Goal: Feedback & Contribution: Submit feedback/report problem

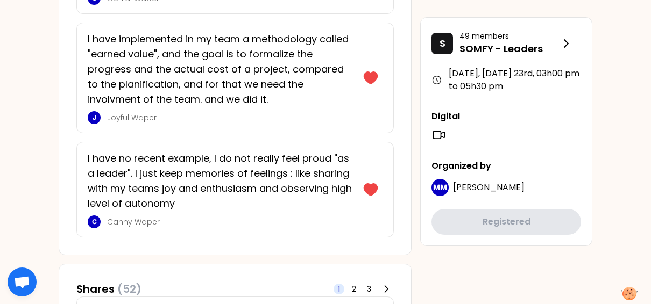
scroll to position [807, 0]
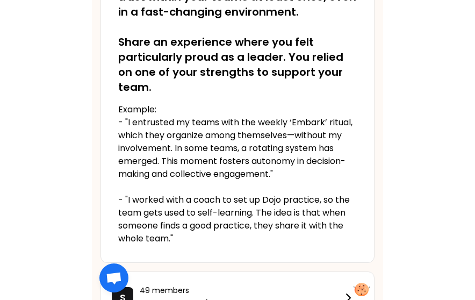
scroll to position [243, 0]
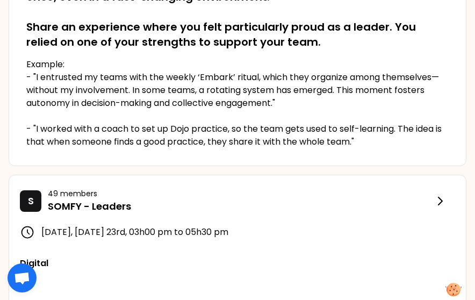
click at [347, 175] on div "S 49 members SOMFY - Leaders September 2025, Tuesday 23rd , 03h00 pm to 05h30 p…" at bounding box center [238, 284] width 458 height 218
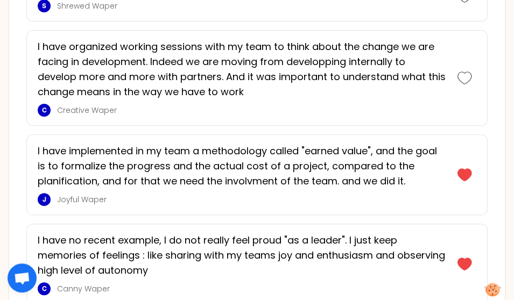
scroll to position [1465, 0]
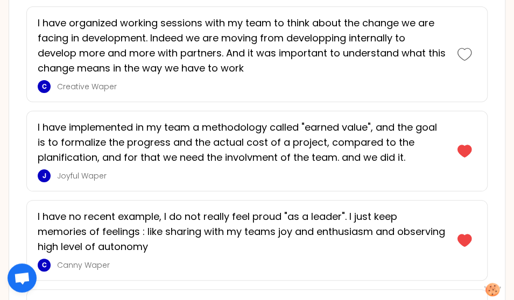
click at [429, 91] on div "I have organized working sessions with my team to think about the change we are…" at bounding box center [256, 54] width 461 height 96
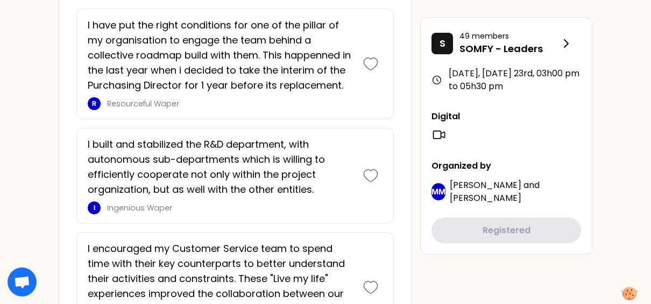
scroll to position [3008, 0]
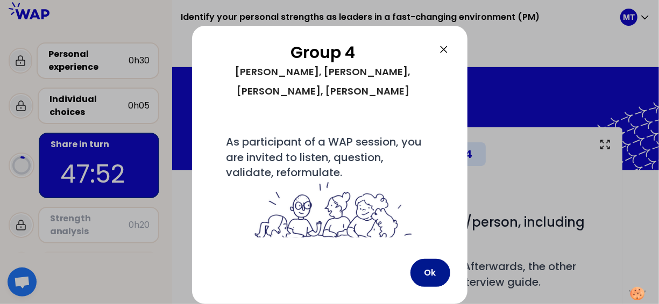
click at [435, 272] on button "Ok" at bounding box center [430, 273] width 40 height 28
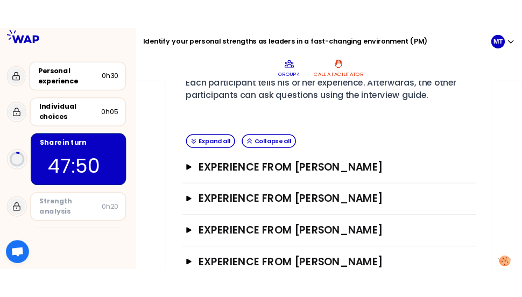
scroll to position [215, 0]
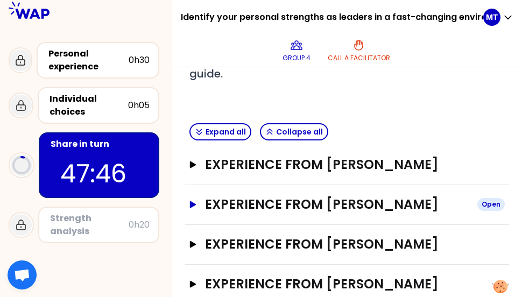
click at [197, 208] on icon "button" at bounding box center [193, 204] width 9 height 7
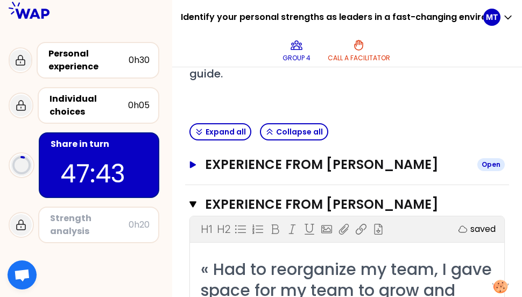
click at [196, 164] on icon "button" at bounding box center [193, 164] width 6 height 7
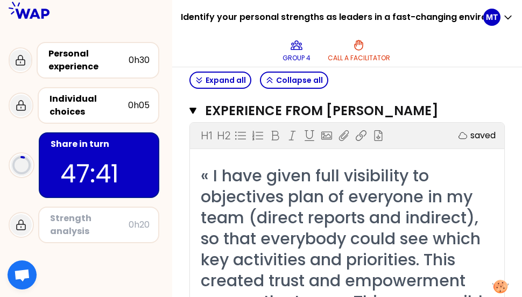
scroll to position [161, 0]
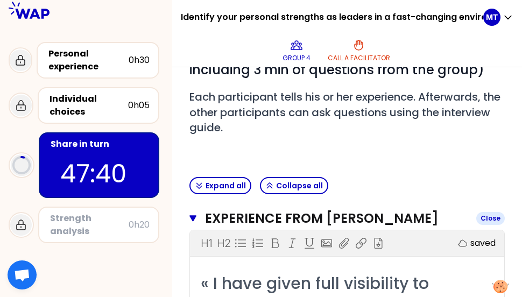
click at [208, 215] on button "Experience from Matteo Todesco Close" at bounding box center [346, 218] width 315 height 17
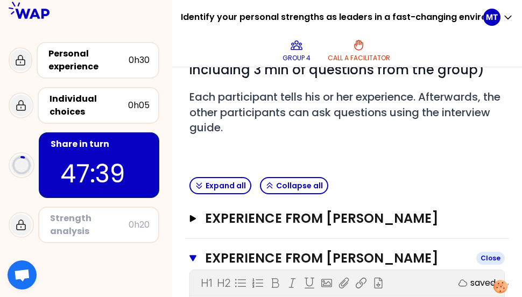
click at [206, 262] on button "Experience from Emmanuelle ROLAND Close" at bounding box center [346, 258] width 315 height 17
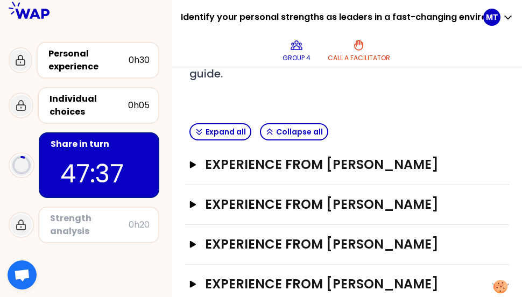
scroll to position [307, 0]
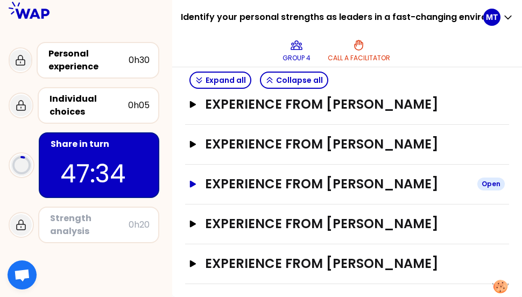
click at [196, 180] on icon "button" at bounding box center [193, 183] width 6 height 7
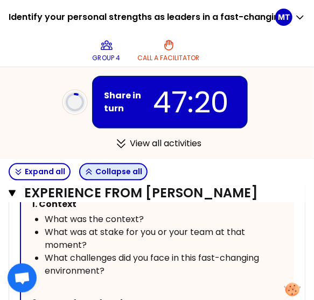
scroll to position [623, 0]
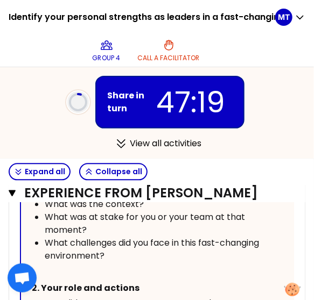
click at [13, 196] on icon "button" at bounding box center [12, 193] width 7 height 6
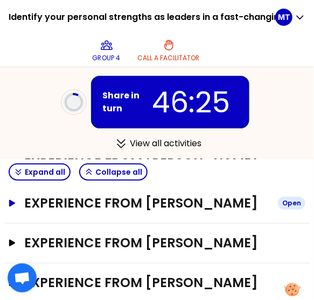
scroll to position [245, 0]
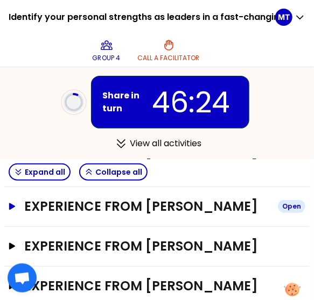
click at [22, 215] on button "Experience from Emmanuelle ROLAND Open" at bounding box center [157, 206] width 296 height 17
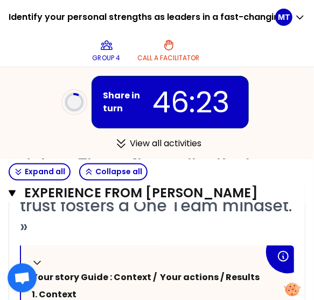
scroll to position [460, 0]
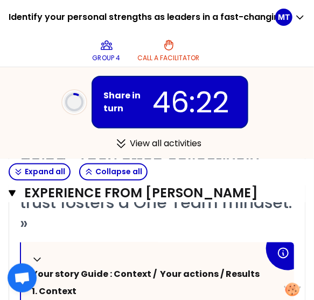
click at [191, 234] on div "« Had to reorganize my team, I gave space for my team to grow and help in decis…" at bounding box center [157, 140] width 274 height 189
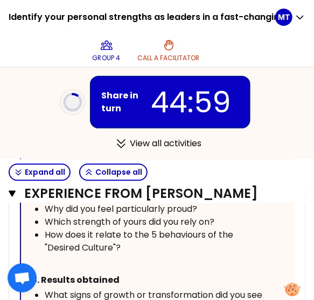
scroll to position [675, 0]
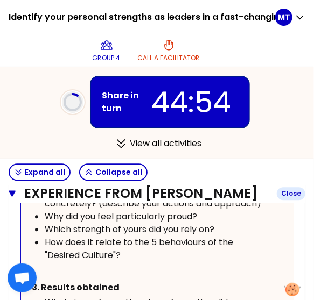
click at [12, 196] on icon "button" at bounding box center [12, 193] width 7 height 6
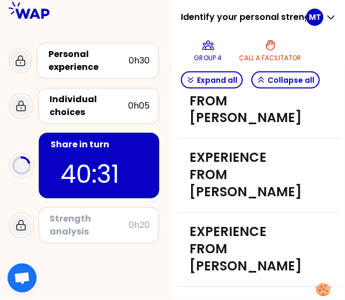
scroll to position [572, 0]
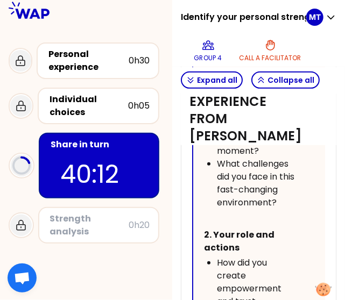
scroll to position [1217, 0]
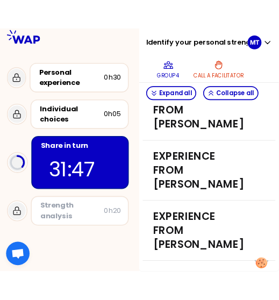
scroll to position [469, 0]
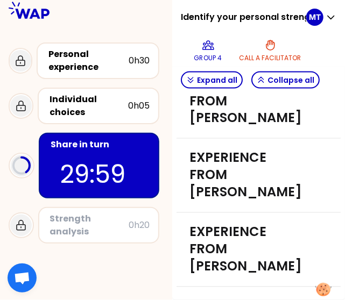
click at [330, 65] on div "Experience from Emmanuelle ROLAND Open" at bounding box center [258, 27] width 164 height 74
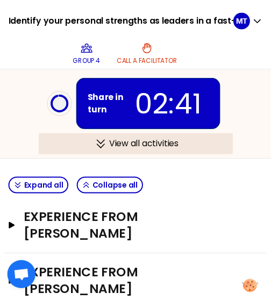
scroll to position [208, 0]
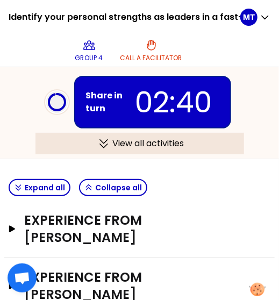
click at [113, 145] on div "View all activities" at bounding box center [139, 144] width 209 height 22
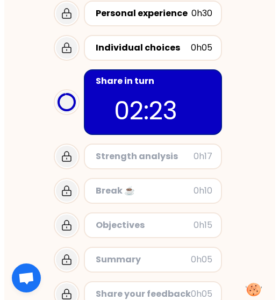
scroll to position [80, 0]
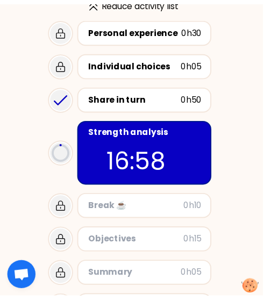
scroll to position [232, 0]
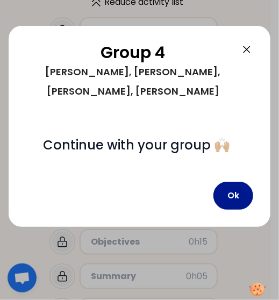
click at [232, 200] on button "Ok" at bounding box center [233, 196] width 40 height 28
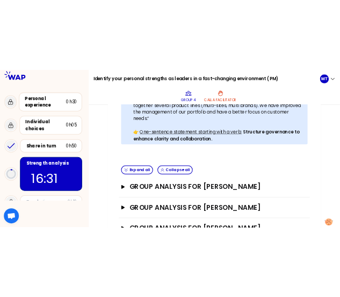
scroll to position [393, 0]
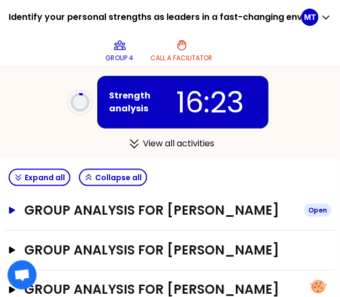
click at [17, 208] on button "Group analysis for Matteo Todesco Open" at bounding box center [170, 210] width 323 height 17
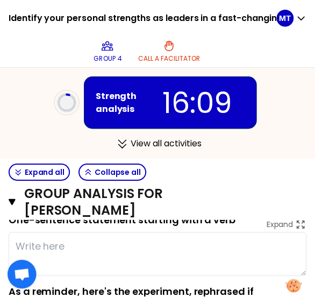
scroll to position [477, 0]
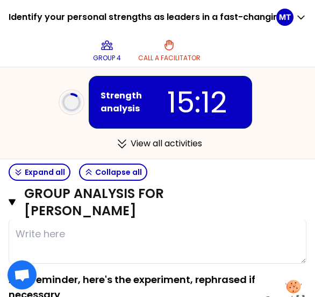
type textarea "b"
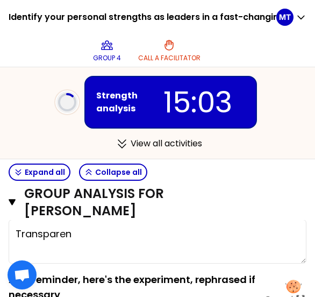
type textarea "T"
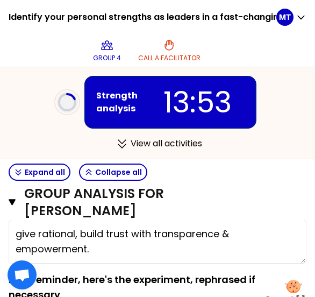
type textarea "give rational, build trust with transparence & empowerment."
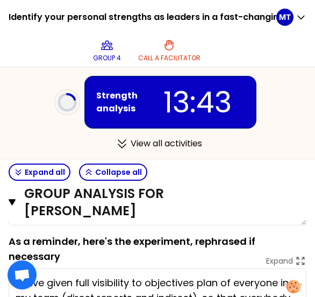
scroll to position [531, 0]
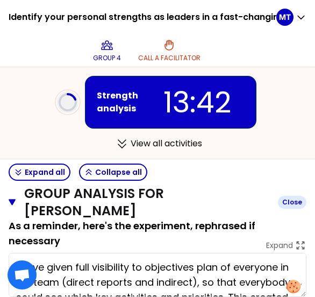
click at [15, 196] on button "Group analysis for Matteo Todesco Close" at bounding box center [158, 202] width 298 height 34
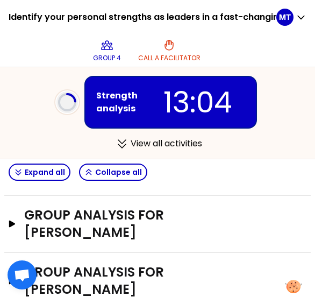
scroll to position [477, 0]
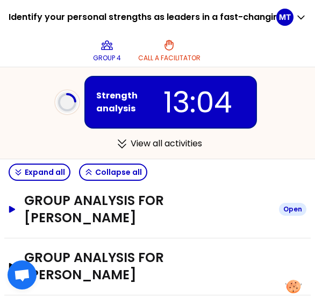
click at [62, 202] on h3 "Group analysis for Emmanuelle ROLAND" at bounding box center [147, 209] width 246 height 34
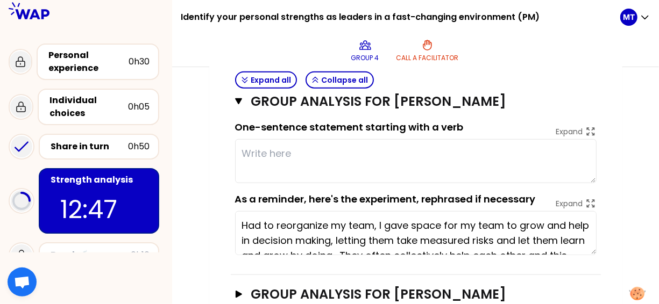
scroll to position [471, 0]
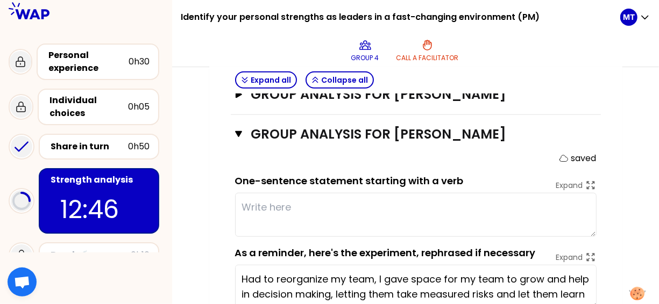
click at [351, 203] on textarea at bounding box center [415, 215] width 361 height 44
type textarea "Di"
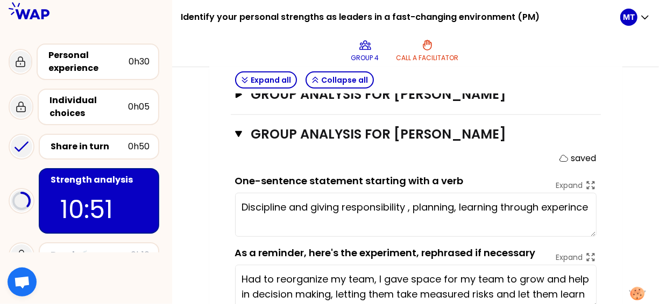
type textarea "Discipline and giving responsibility , planning, learning through experience"
click at [238, 130] on icon "button" at bounding box center [239, 134] width 8 height 9
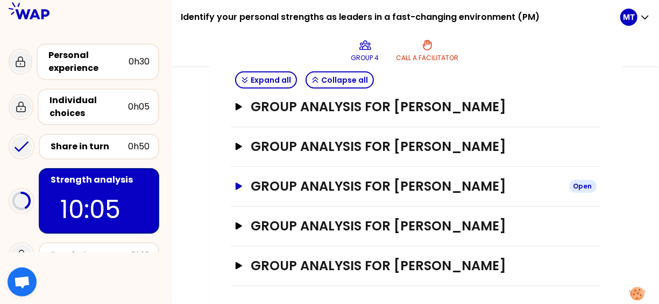
click at [243, 187] on button "Group analysis for Edouard Berthelot Open" at bounding box center [415, 186] width 361 height 17
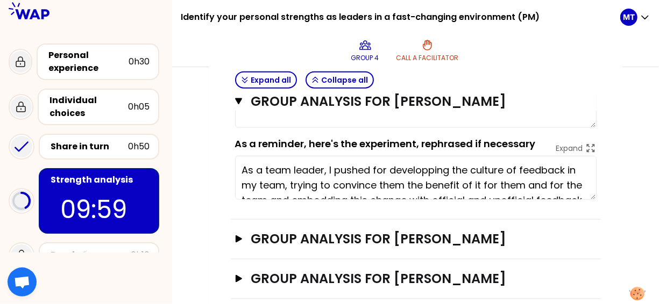
scroll to position [566, 0]
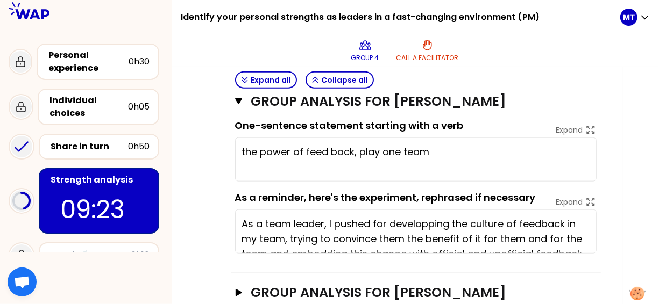
click at [444, 152] on textarea "the power of feed back, play one team" at bounding box center [415, 160] width 361 height 44
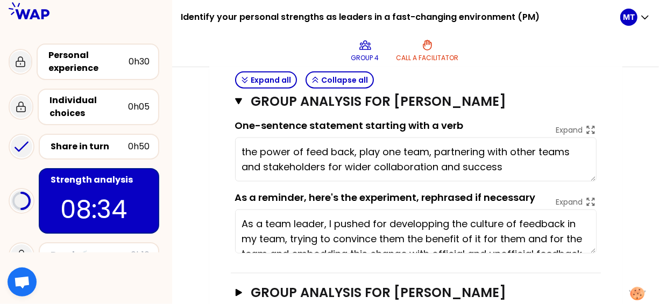
type textarea "the power of feed back, play one team, partnering with other teams and stakehol…"
click at [241, 101] on icon "button" at bounding box center [239, 101] width 8 height 9
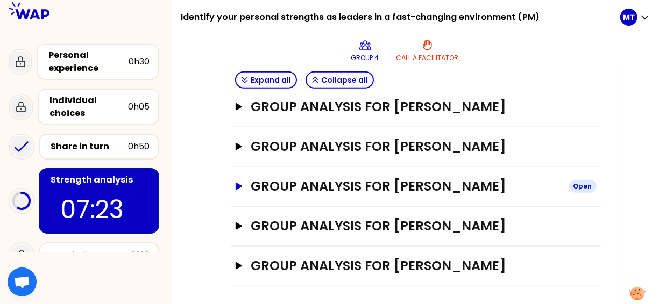
click at [239, 184] on icon "button" at bounding box center [238, 186] width 6 height 7
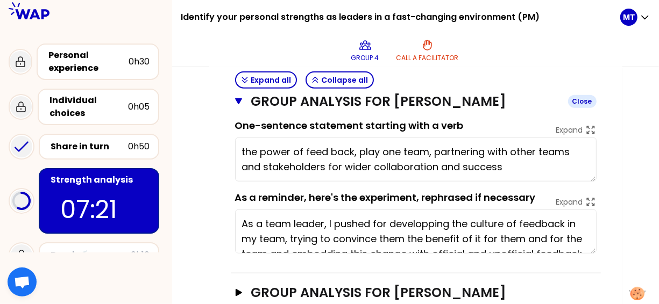
click at [239, 99] on icon "button" at bounding box center [238, 101] width 7 height 6
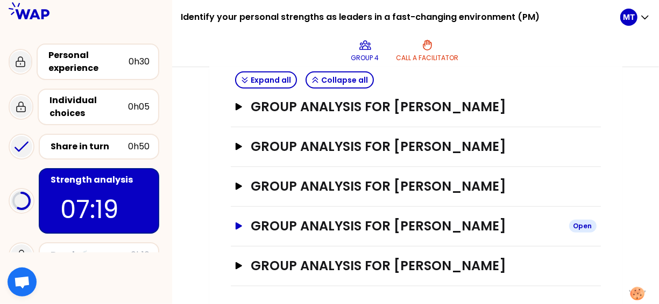
click at [238, 223] on icon "button" at bounding box center [238, 226] width 6 height 7
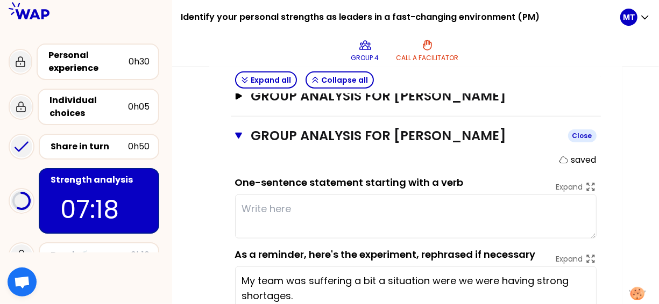
scroll to position [566, 0]
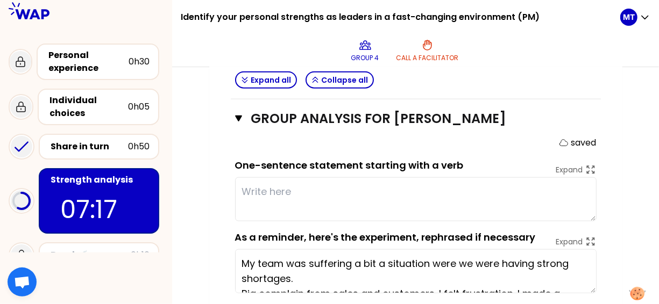
click at [379, 184] on textarea at bounding box center [415, 199] width 361 height 44
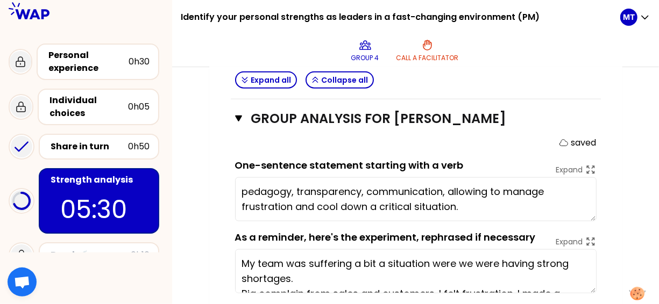
click at [483, 205] on textarea "pedagogy, transparency, communication, allowing to manage frustration and cool …" at bounding box center [415, 199] width 361 height 44
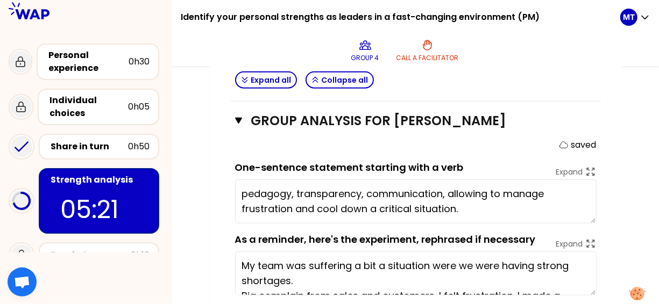
scroll to position [524, 0]
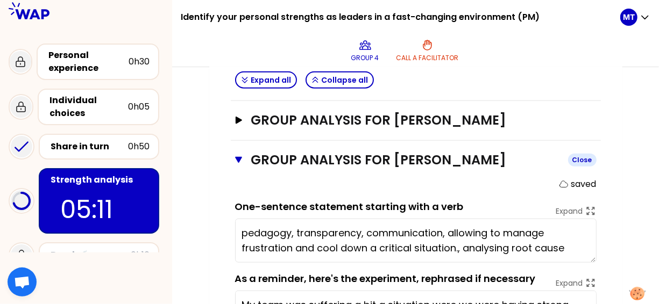
type textarea "pedagogy, transparency, communication, allowing to manage frustration and cool …"
click at [245, 159] on button "Group analysis for Simone Close" at bounding box center [415, 160] width 361 height 17
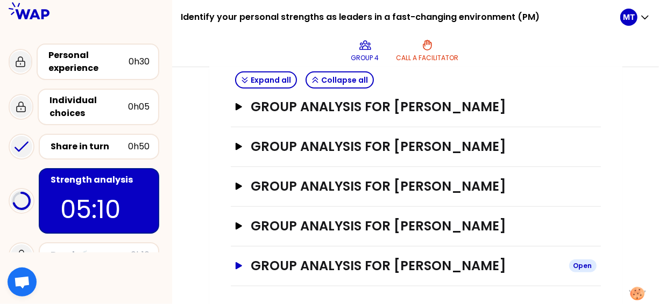
click at [241, 258] on button "Group analysis for Krzysztof Open" at bounding box center [415, 266] width 361 height 17
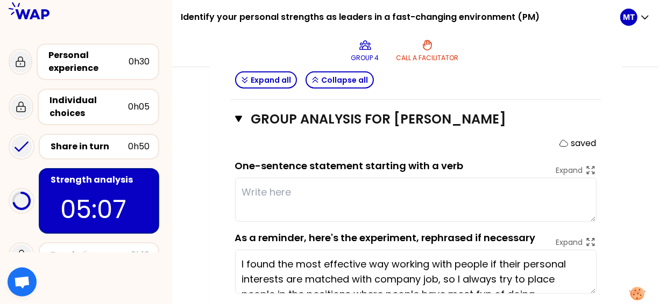
scroll to position [632, 0]
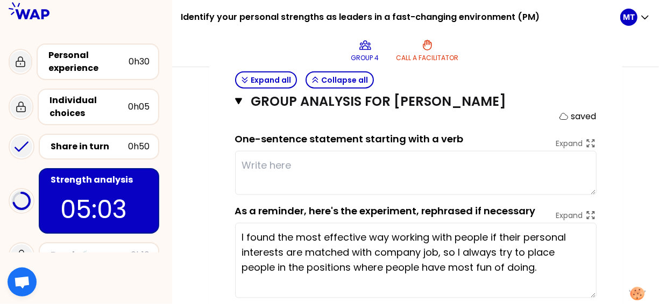
drag, startPoint x: 593, startPoint y: 261, endPoint x: 593, endPoint y: 295, distance: 33.3
click at [593, 295] on textarea "I found the most effective way working with people if their personal interests …" at bounding box center [415, 260] width 361 height 75
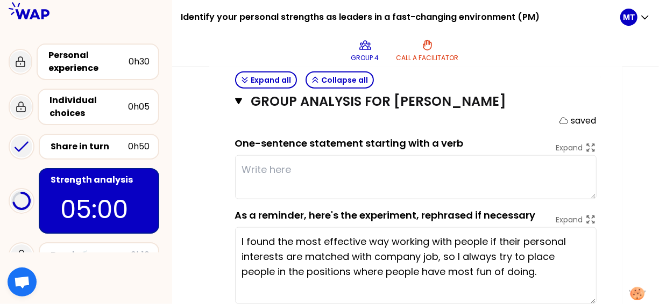
scroll to position [611, 0]
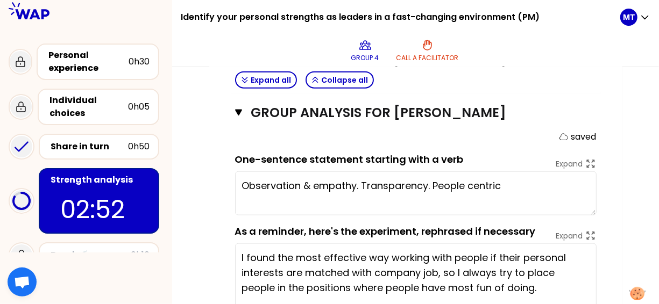
type textarea "Observation & empathy. Transparency. People centric !"
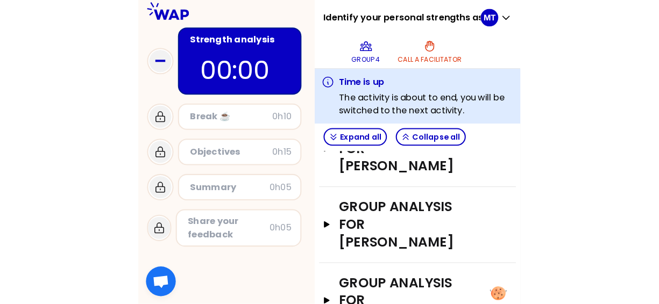
scroll to position [133, 0]
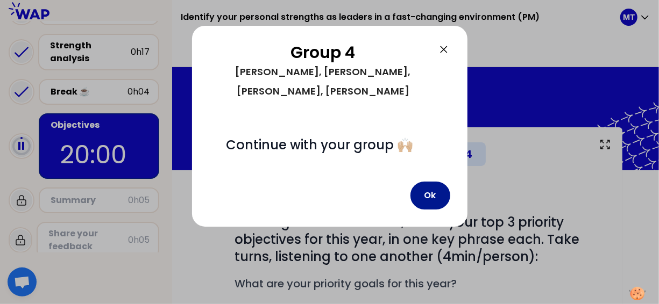
click at [422, 201] on button "Ok" at bounding box center [430, 196] width 40 height 28
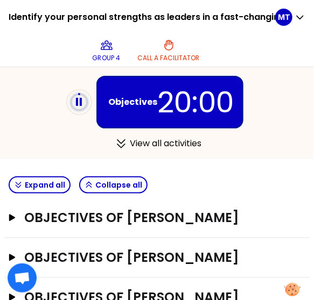
scroll to position [334, 0]
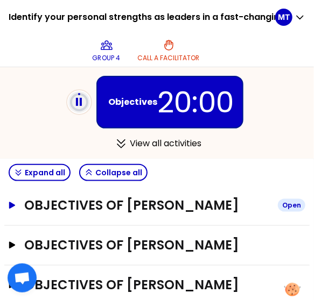
click at [26, 207] on h3 "Objectives of Matteo Todesco" at bounding box center [146, 205] width 245 height 17
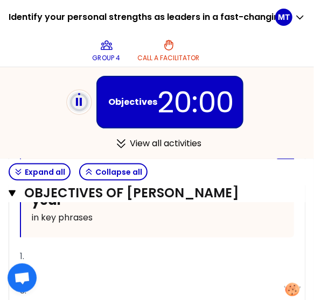
scroll to position [453, 0]
click at [60, 265] on p "2." at bounding box center [157, 273] width 274 height 17
click at [55, 247] on p "1." at bounding box center [157, 255] width 274 height 17
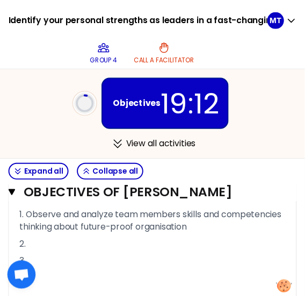
scroll to position [492, 0]
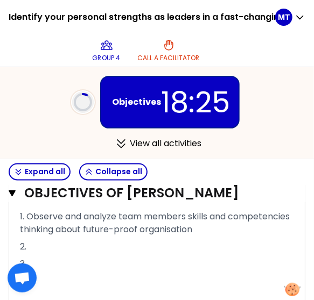
click at [48, 246] on p "2." at bounding box center [157, 247] width 274 height 17
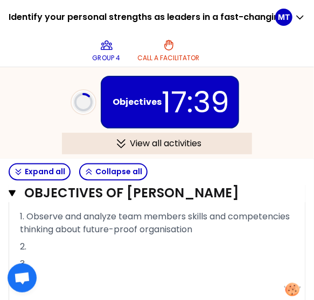
click at [147, 145] on div "View all activities" at bounding box center [157, 144] width 190 height 22
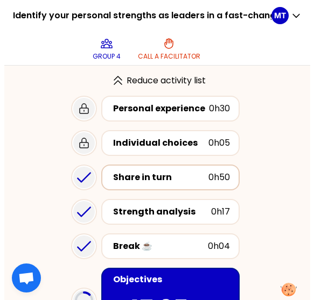
scroll to position [0, 0]
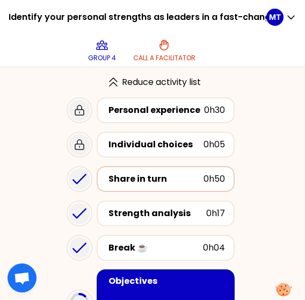
click at [145, 170] on div "Share in turn 0h50" at bounding box center [166, 179] width 138 height 26
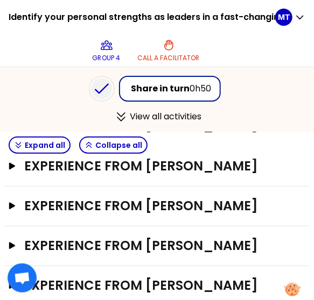
scroll to position [259, 0]
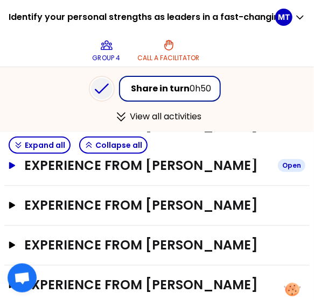
click at [24, 174] on button "Experience from Emmanuelle ROLAND Open" at bounding box center [157, 165] width 296 height 17
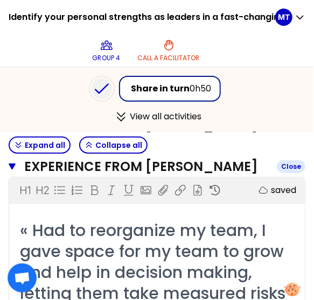
click at [24, 175] on button "Experience from Emmanuelle ROLAND Close" at bounding box center [157, 166] width 296 height 17
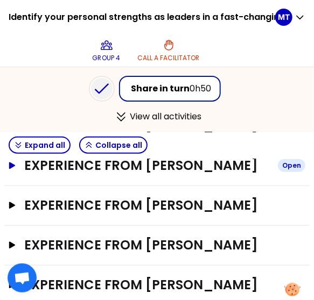
click at [24, 174] on button "Experience from Emmanuelle ROLAND Open" at bounding box center [157, 165] width 296 height 17
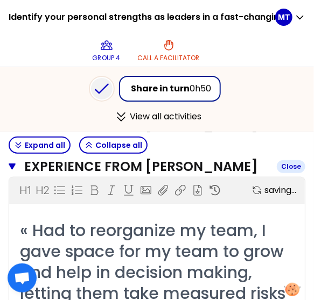
click at [24, 175] on button "Experience from Emmanuelle ROLAND Close" at bounding box center [157, 166] width 296 height 17
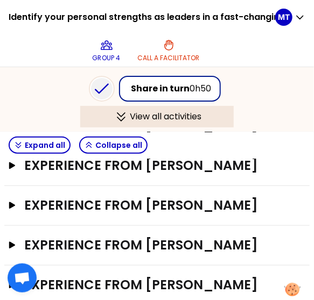
click at [140, 117] on div "View all activities" at bounding box center [156, 117] width 153 height 22
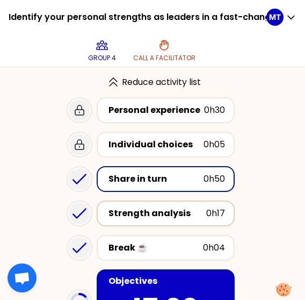
click at [160, 209] on div "Strength analysis" at bounding box center [158, 213] width 98 height 13
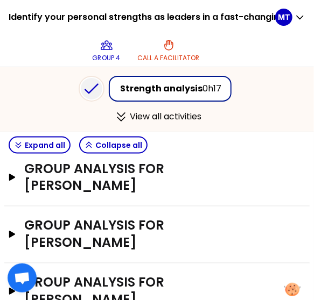
scroll to position [446, 0]
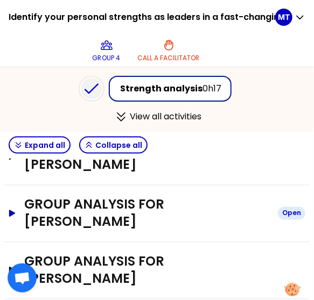
click at [50, 202] on h3 "Group analysis for Emmanuelle ROLAND" at bounding box center [146, 213] width 245 height 34
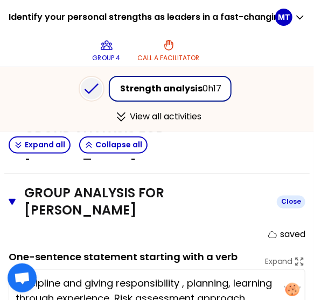
scroll to position [456, 0]
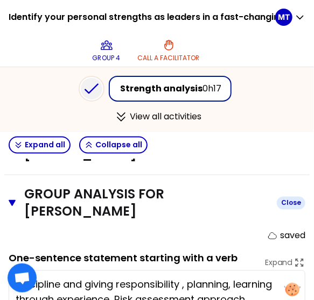
click at [50, 202] on h3 "Group analysis for Emmanuelle ROLAND" at bounding box center [146, 203] width 244 height 34
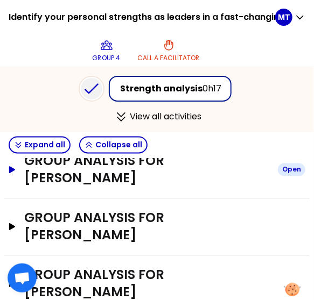
scroll to position [500, 0]
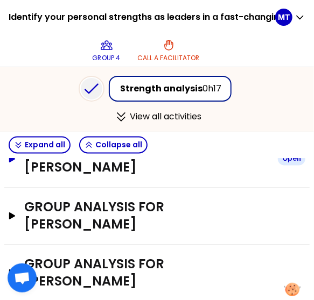
click at [50, 202] on h3 "Group analysis for Edouard Berthelot" at bounding box center [146, 216] width 245 height 34
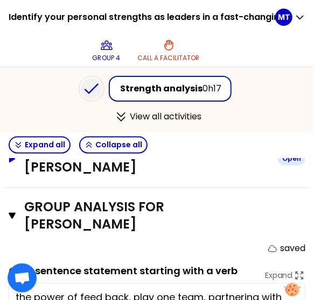
click at [50, 202] on h3 "Group analysis for Edouard Berthelot" at bounding box center [146, 216] width 244 height 34
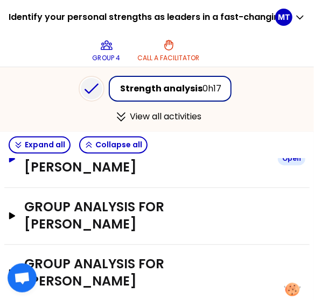
click at [50, 202] on h3 "Group analysis for Edouard Berthelot" at bounding box center [146, 216] width 245 height 34
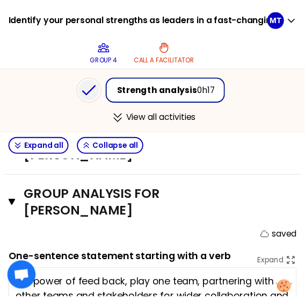
scroll to position [514, 0]
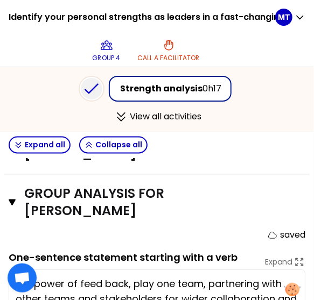
click at [50, 202] on h3 "Group analysis for Edouard Berthelot" at bounding box center [146, 203] width 244 height 34
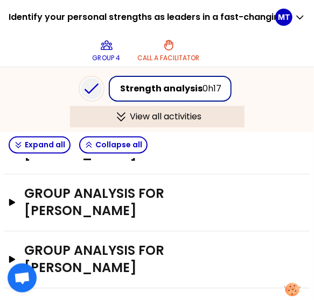
click at [167, 113] on div "View all activities" at bounding box center [157, 117] width 174 height 22
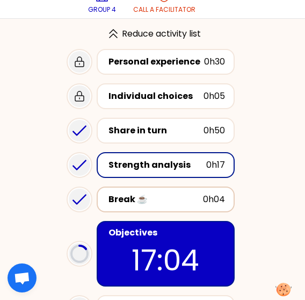
scroll to position [48, 0]
click at [183, 240] on p "17:03" at bounding box center [165, 260] width 119 height 42
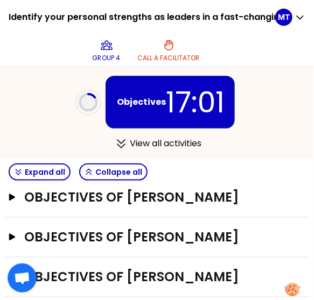
scroll to position [343, 0]
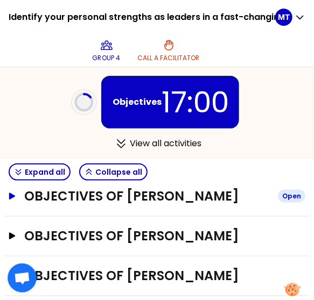
click at [127, 197] on h3 "Objectives of Matteo Todesco" at bounding box center [146, 196] width 245 height 17
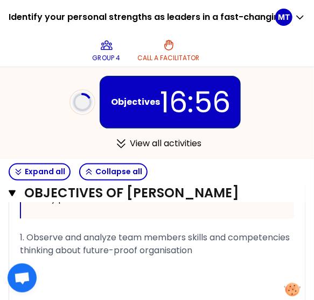
scroll to position [471, 0]
click at [113, 269] on p "2." at bounding box center [157, 268] width 274 height 17
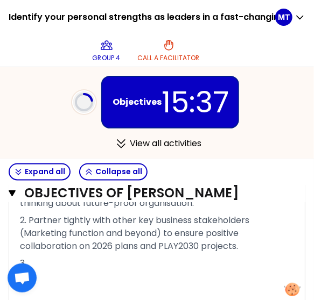
scroll to position [519, 0]
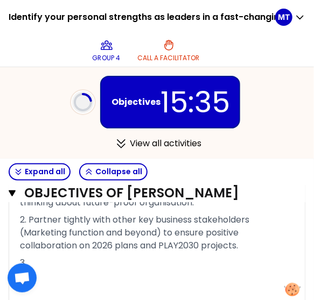
click at [62, 258] on p "3." at bounding box center [157, 263] width 274 height 17
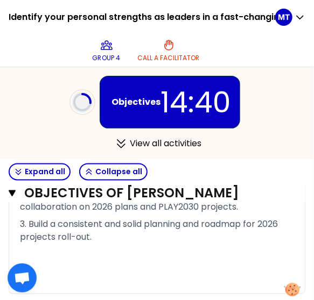
scroll to position [555, 0]
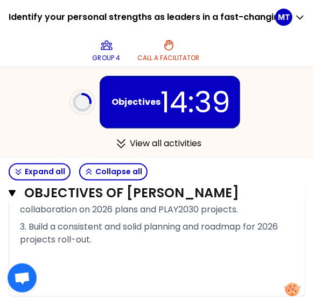
click at [52, 224] on span "3. Build a consistent and solid planning and roadmap for 2026 projects roll-out." at bounding box center [150, 233] width 260 height 25
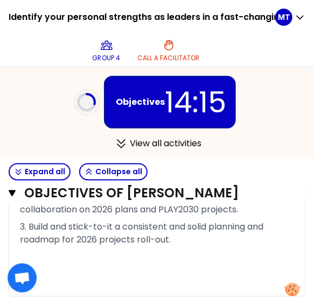
click at [273, 41] on div "Group 4 Call a facilitator" at bounding box center [146, 50] width 258 height 32
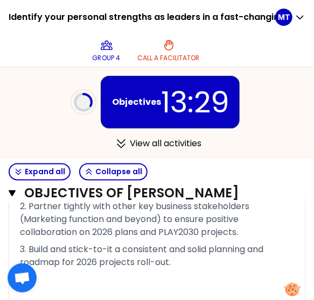
scroll to position [535, 0]
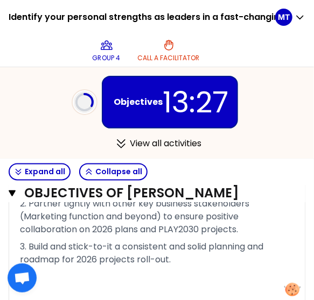
click at [173, 258] on p "3. Build and stick-to-it a consistent and solid planning and roadmap for 2026 p…" at bounding box center [157, 254] width 274 height 30
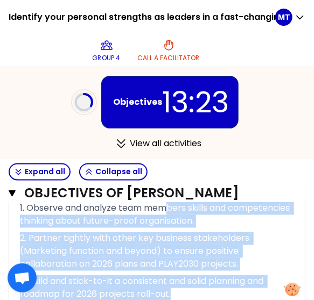
scroll to position [489, 0]
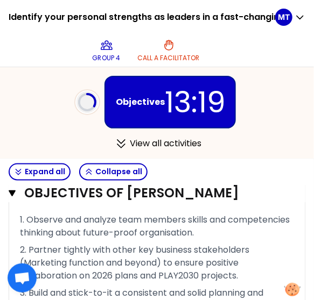
click at [25, 217] on span "1. Observe and analyze team members skills and competencies thinking about futu…" at bounding box center [156, 226] width 272 height 25
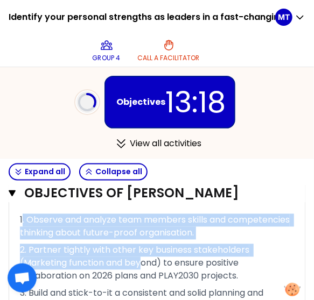
drag, startPoint x: 22, startPoint y: 212, endPoint x: 145, endPoint y: 263, distance: 132.6
click at [145, 263] on div "Collapse My top 3 priority objectives for this year in key phrases 1. Observe a…" at bounding box center [157, 229] width 274 height 265
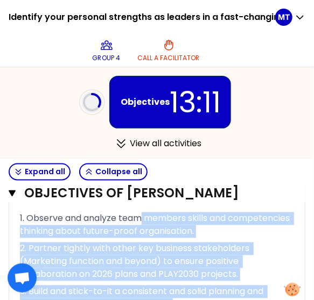
scroll to position [488, 0]
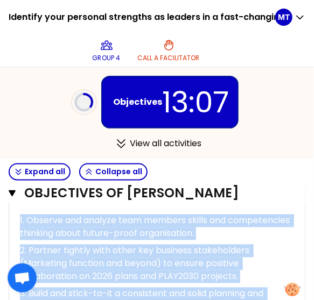
copy div "1. Observe and analyze team members skills and competencies thinking about futu…"
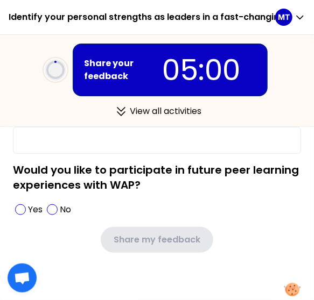
scroll to position [241, 0]
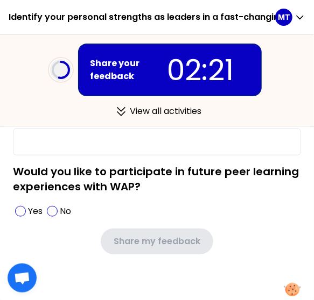
type input "Sharing experiences with other people, especially colleagues from other departm…"
type input "their experience in managing difficult change management projects"
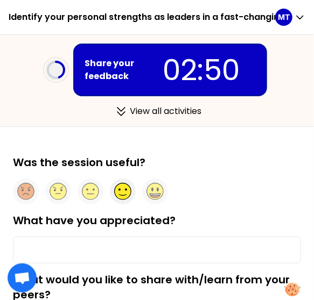
click at [126, 191] on circle at bounding box center [123, 191] width 17 height 17
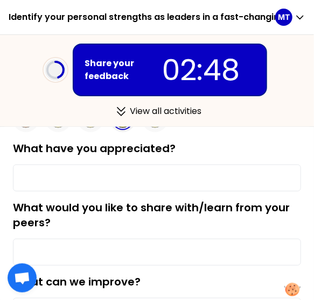
scroll to position [71, 0]
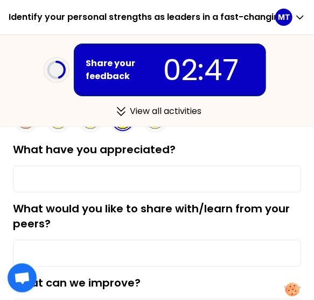
click at [111, 182] on input "What have you appreciated?" at bounding box center [157, 179] width 288 height 27
type input "S"
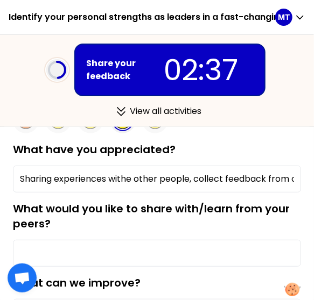
click at [236, 186] on input "Sharing experiences withe other people, collect feedback from others on my own …" at bounding box center [157, 179] width 288 height 27
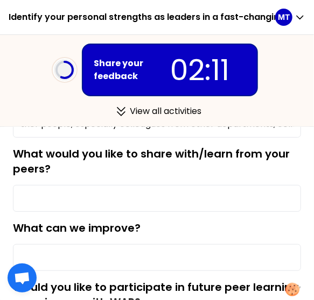
scroll to position [126, 0]
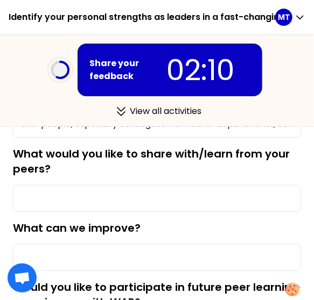
type input "Sharing experiences with other people, especially colleagues from other departm…"
click at [236, 186] on input "What would you like to share with/learn from your peers?" at bounding box center [157, 198] width 288 height 27
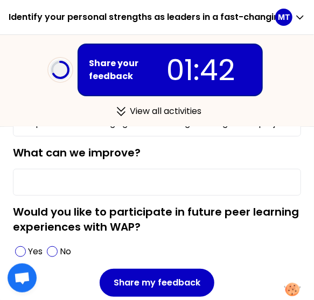
scroll to position [202, 0]
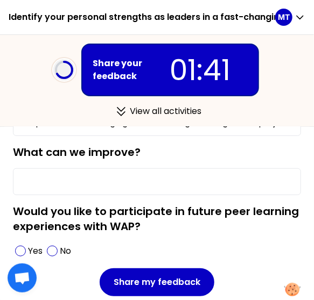
type input "their experience in managing difficult change management projects"
click at [236, 186] on input "What can we improve?" at bounding box center [157, 181] width 288 height 27
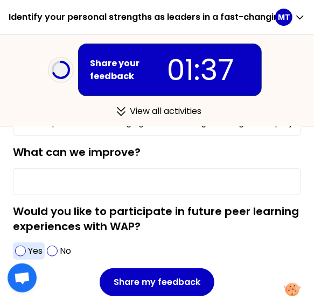
click at [18, 247] on span at bounding box center [20, 251] width 11 height 11
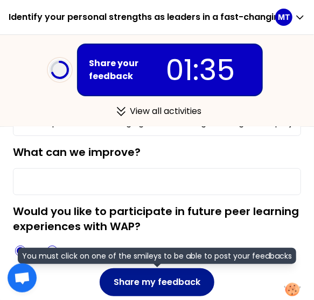
click at [183, 284] on button "Share my feedback" at bounding box center [156, 282] width 115 height 28
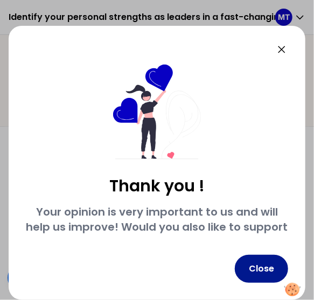
click at [269, 269] on button "Close" at bounding box center [260, 269] width 53 height 28
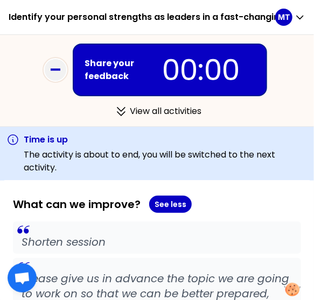
scroll to position [4192, 0]
